Goal: Use online tool/utility: Utilize a website feature to perform a specific function

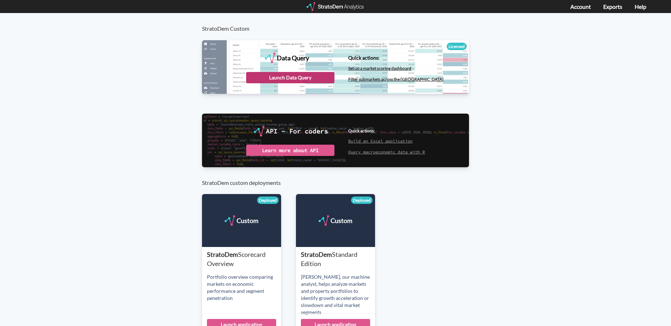
click at [296, 76] on div "Launch Data Query" at bounding box center [290, 77] width 88 height 11
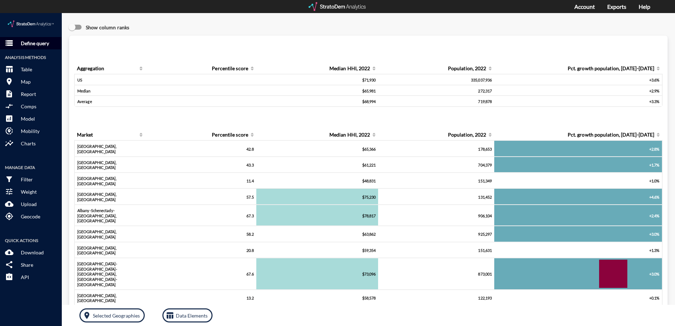
click p "Define query"
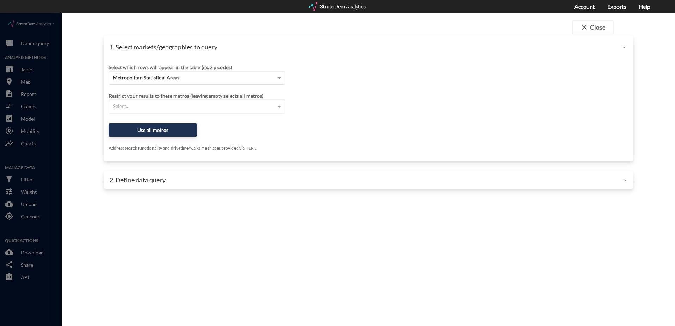
click span "Metropolitan Statistical Areas"
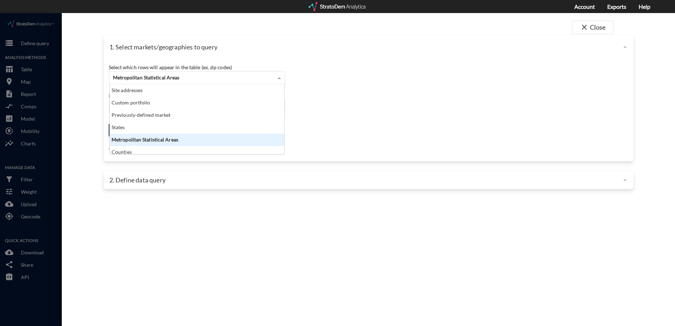
scroll to position [65, 170]
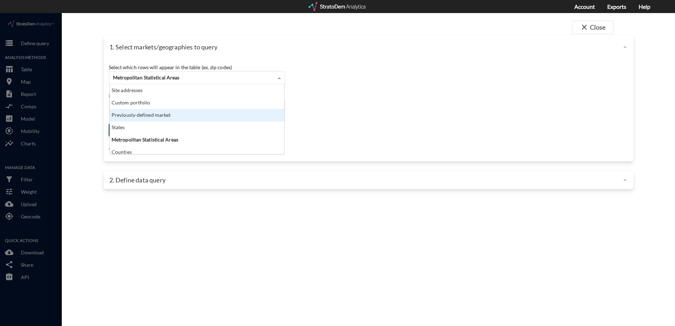
click div "Previously-defined market"
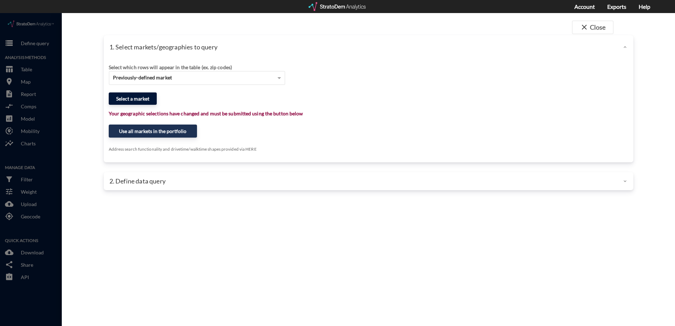
click button "Select a market"
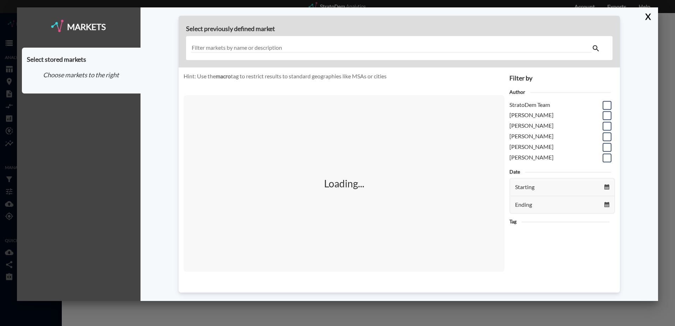
click at [263, 47] on input "text" at bounding box center [391, 48] width 401 height 10
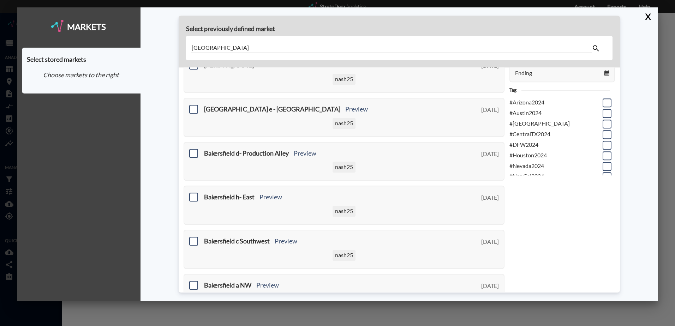
scroll to position [141, 0]
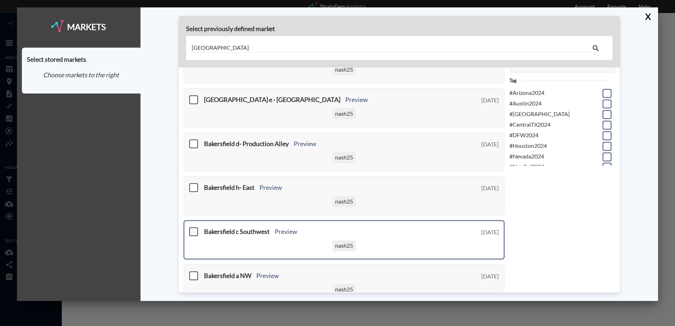
type input "[GEOGRAPHIC_DATA]"
click at [195, 233] on span at bounding box center [193, 231] width 9 height 9
click at [193, 229] on input "checkbox" at bounding box center [193, 229] width 0 height 0
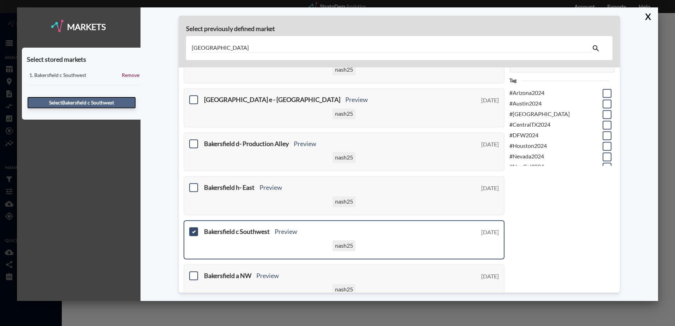
click at [103, 103] on button "Select [GEOGRAPHIC_DATA] c Southwest" at bounding box center [81, 103] width 109 height 12
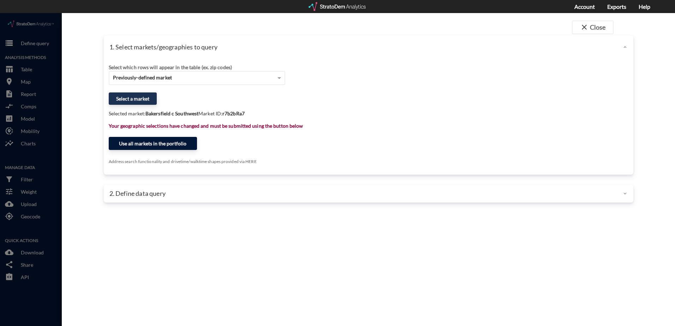
click button "Use all markets in the portfolio"
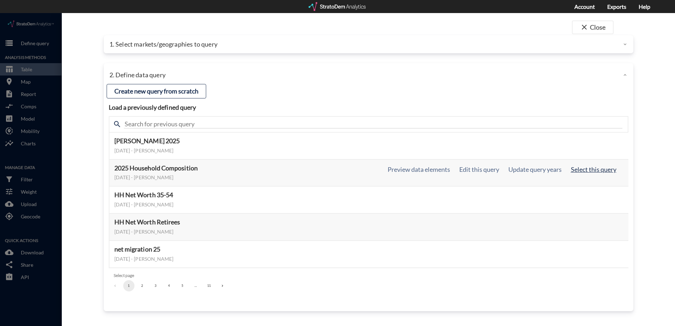
click button "Select this query"
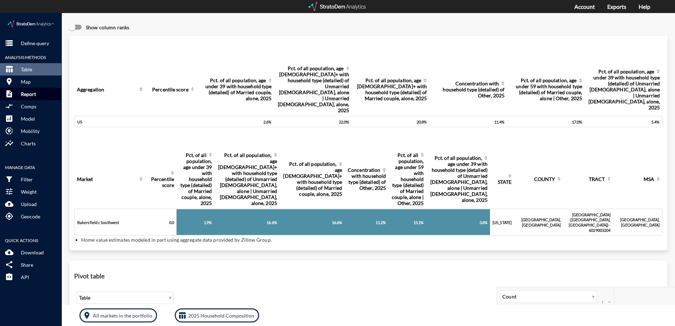
click p "Report"
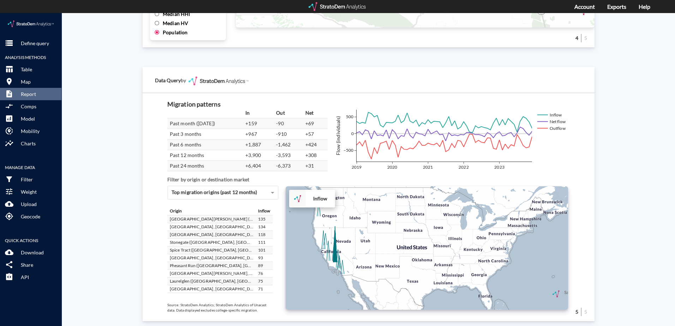
scroll to position [1189, 0]
